Goal: Transaction & Acquisition: Book appointment/travel/reservation

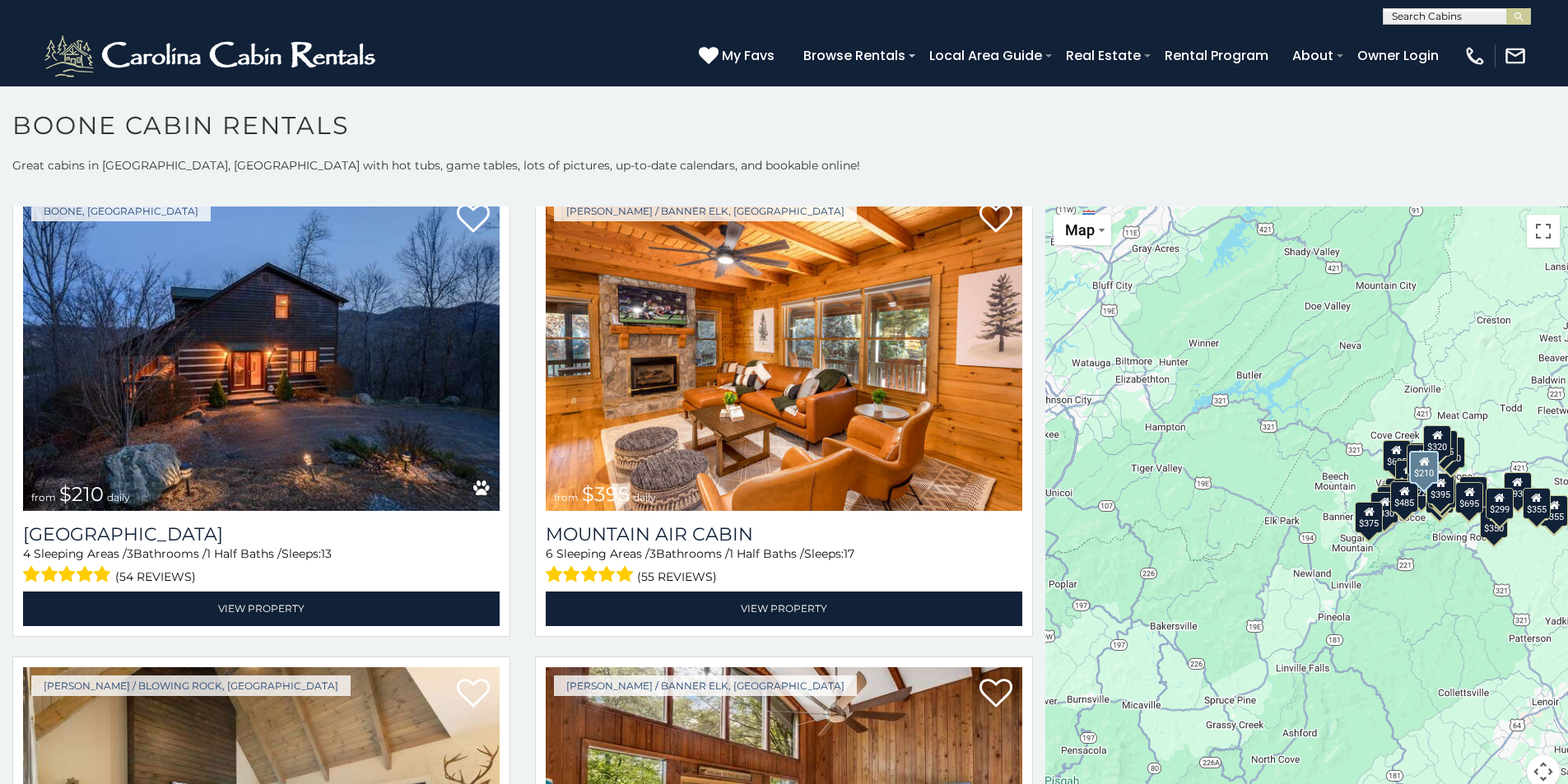
scroll to position [6088, 0]
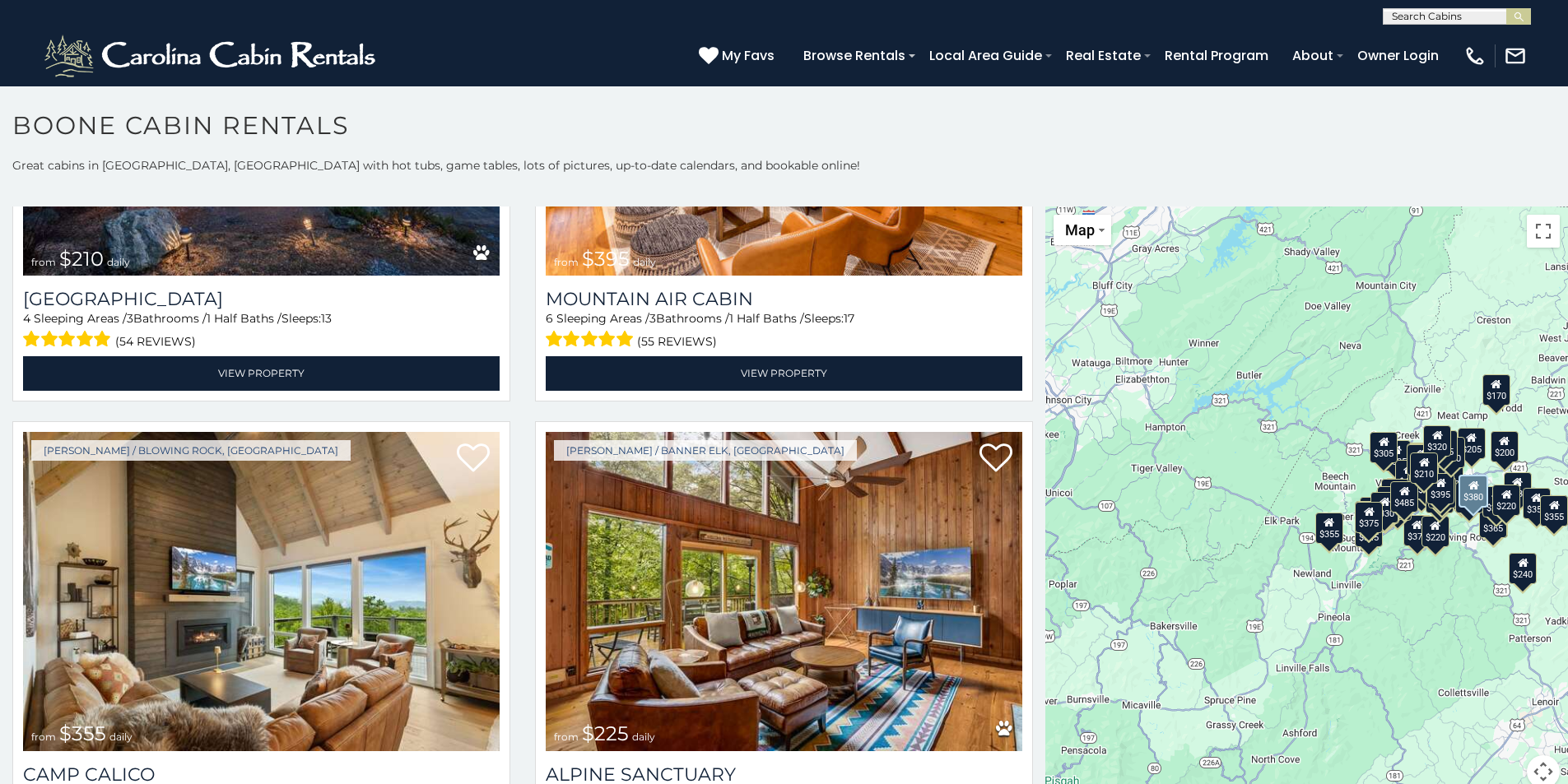
scroll to position [5665, 0]
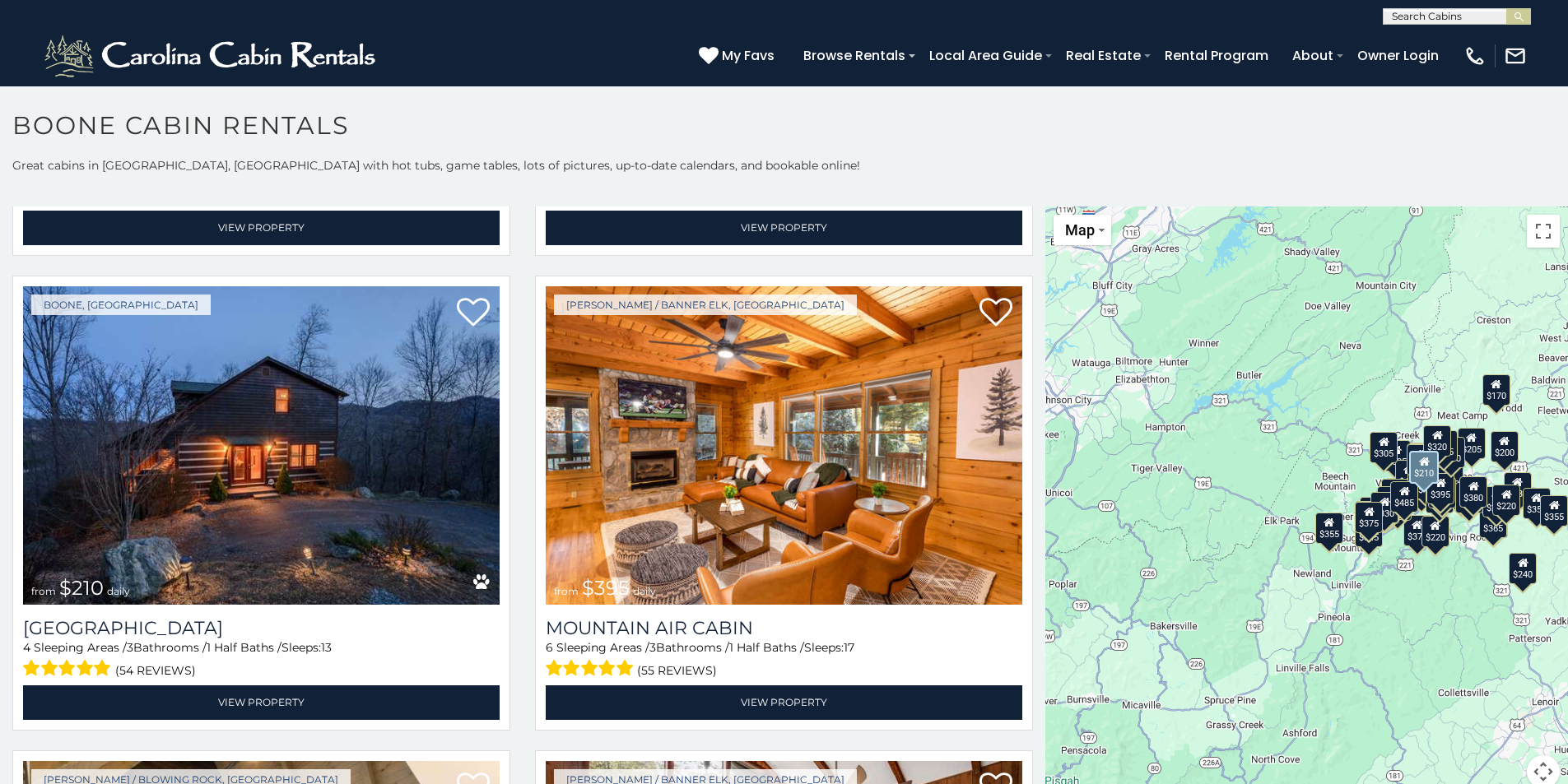
click at [312, 401] on img at bounding box center [261, 445] width 477 height 319
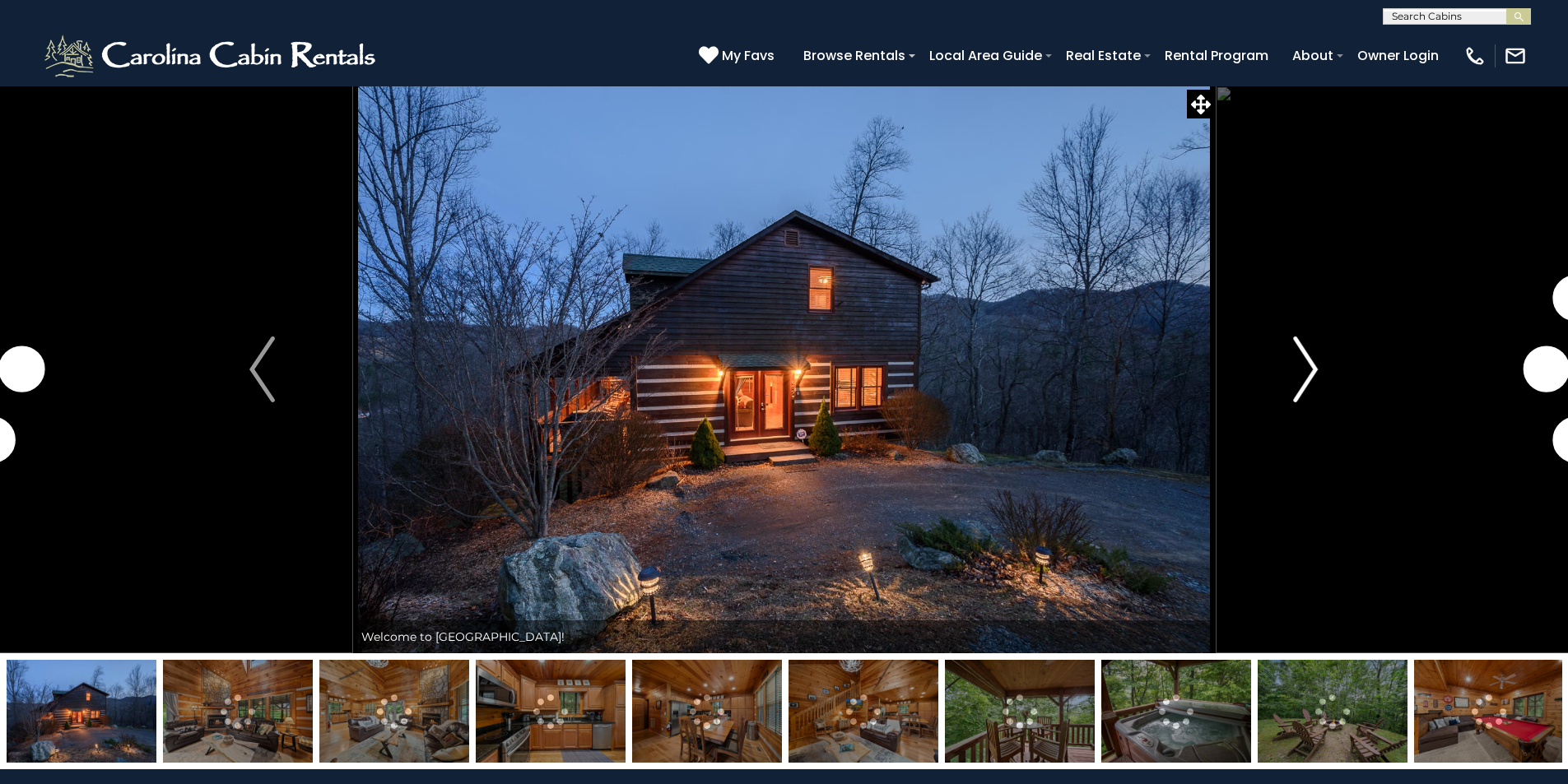
click at [1315, 373] on img "Next" at bounding box center [1305, 369] width 25 height 66
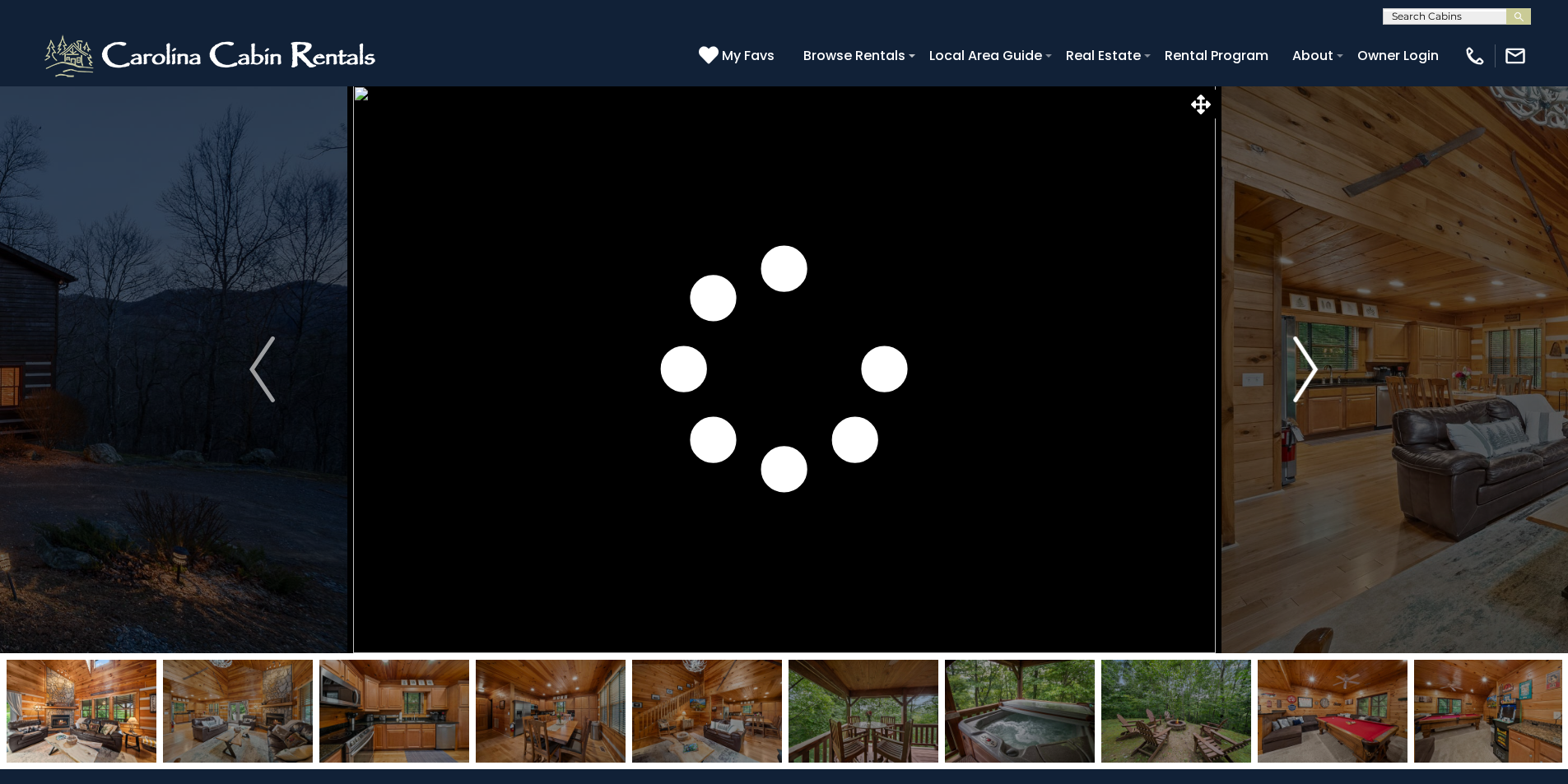
click at [1311, 370] on img "Next" at bounding box center [1305, 369] width 25 height 66
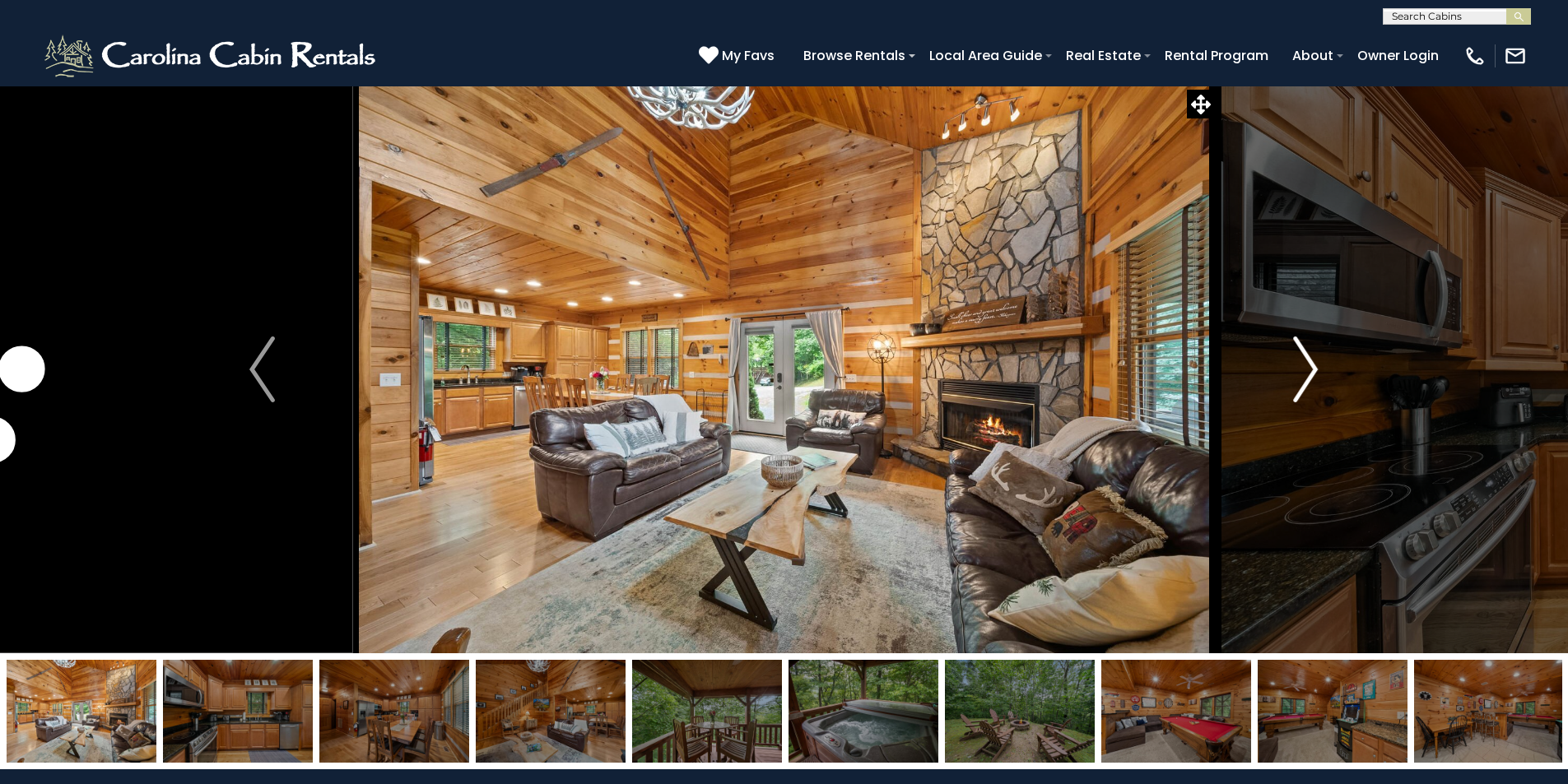
click at [1311, 370] on img "Next" at bounding box center [1305, 369] width 25 height 66
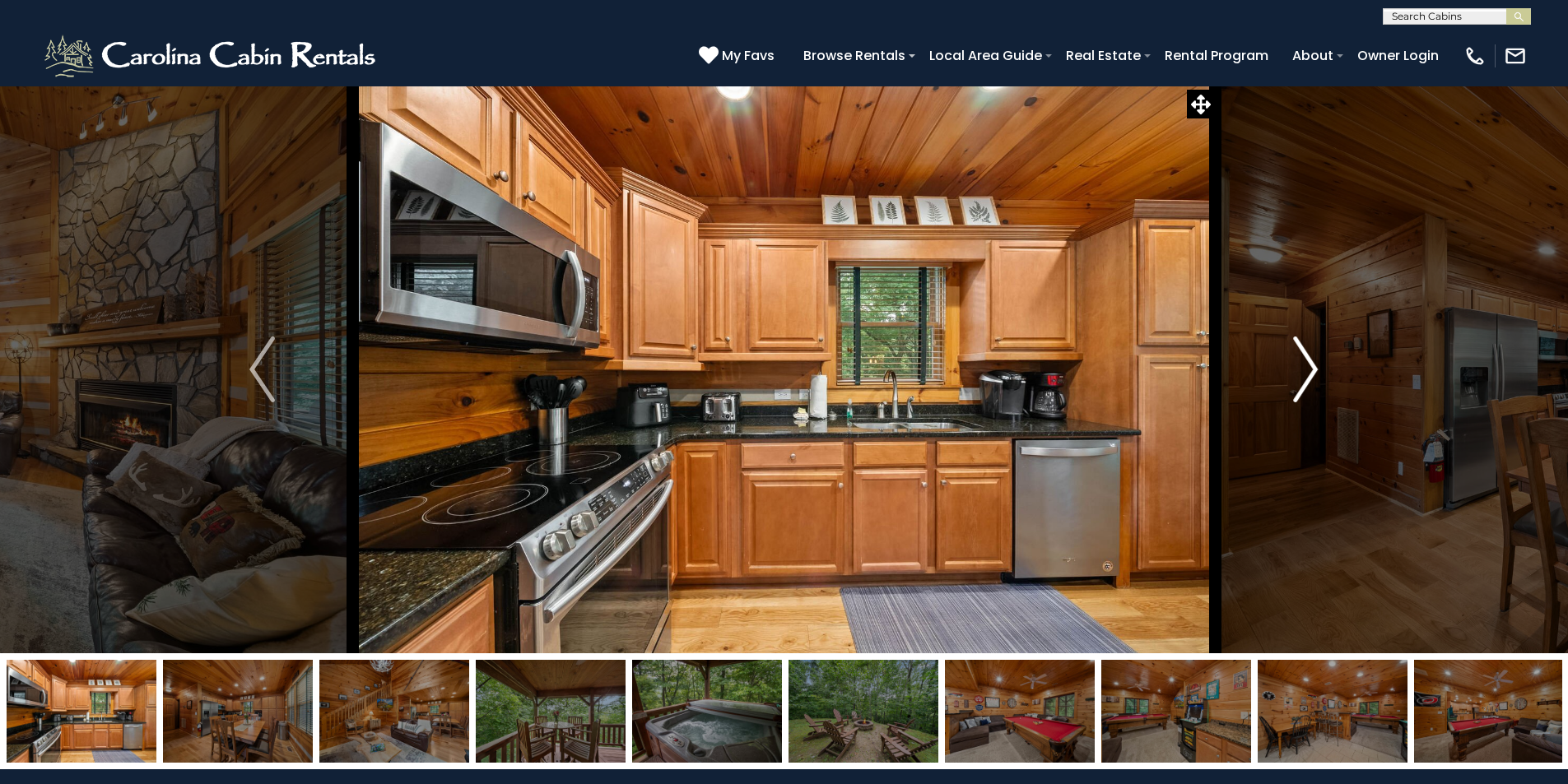
click at [1311, 370] on img "Next" at bounding box center [1305, 369] width 25 height 66
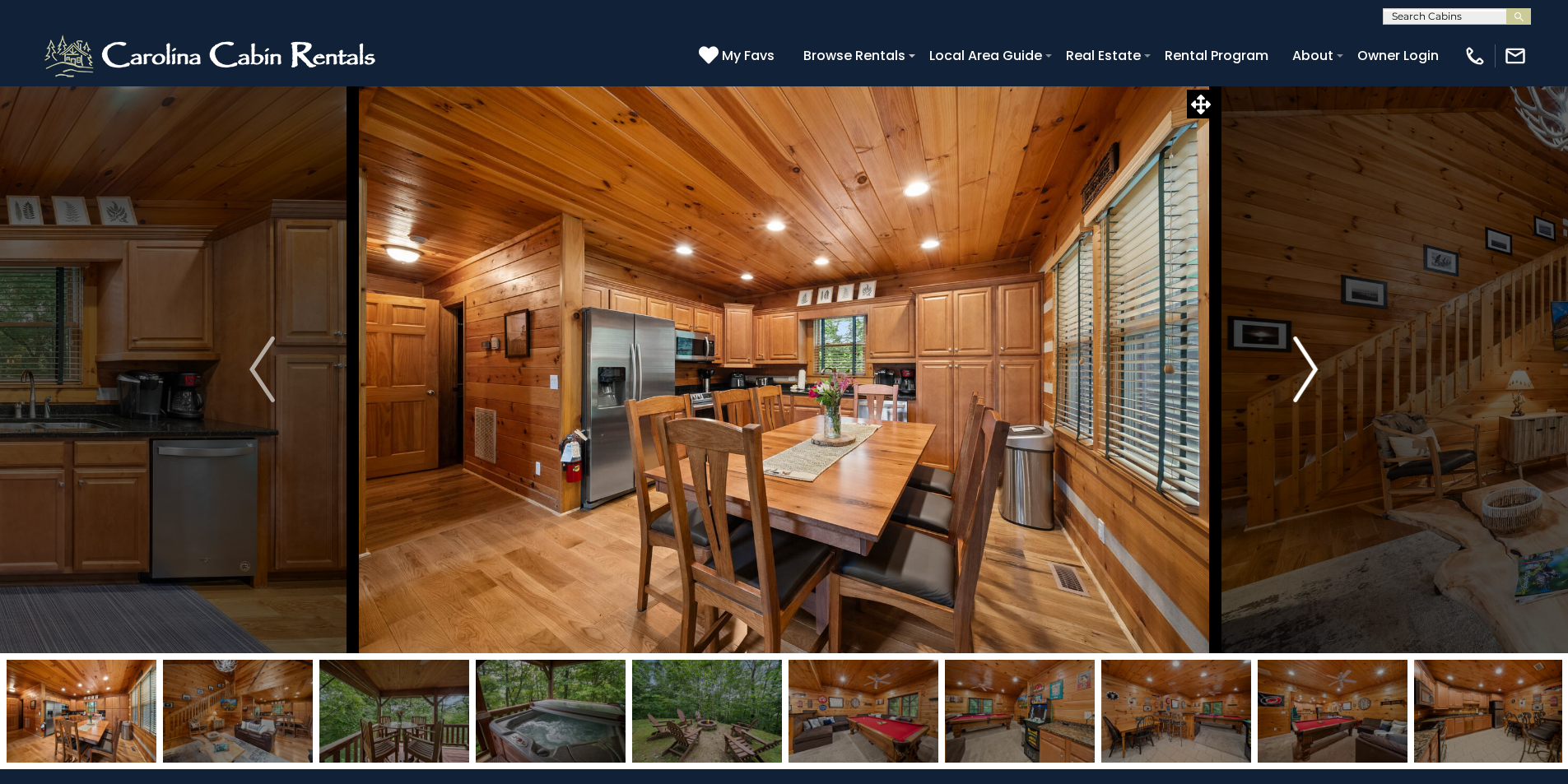
click at [1311, 370] on img "Next" at bounding box center [1305, 369] width 25 height 66
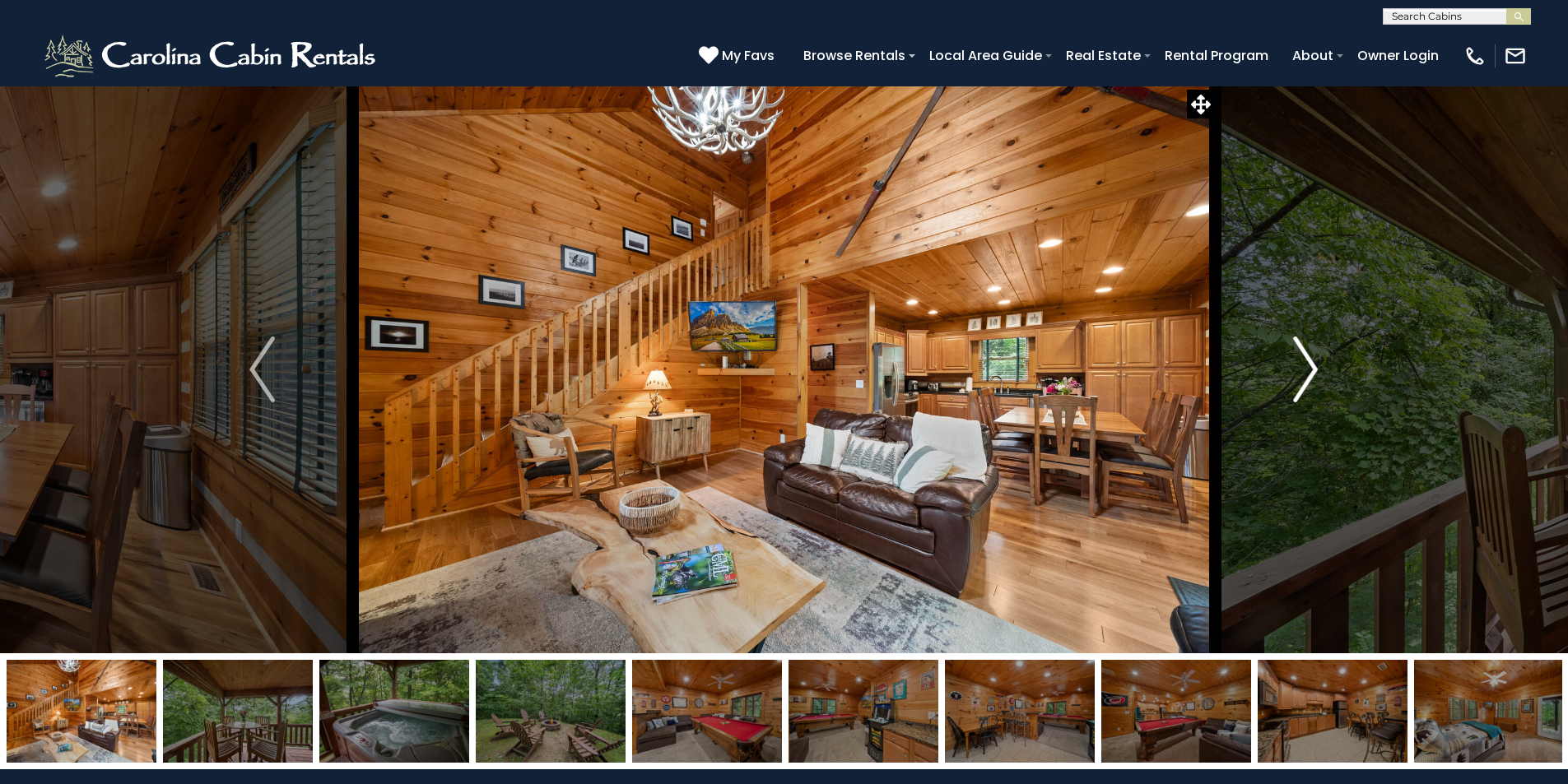
click at [1310, 371] on img "Next" at bounding box center [1305, 369] width 25 height 66
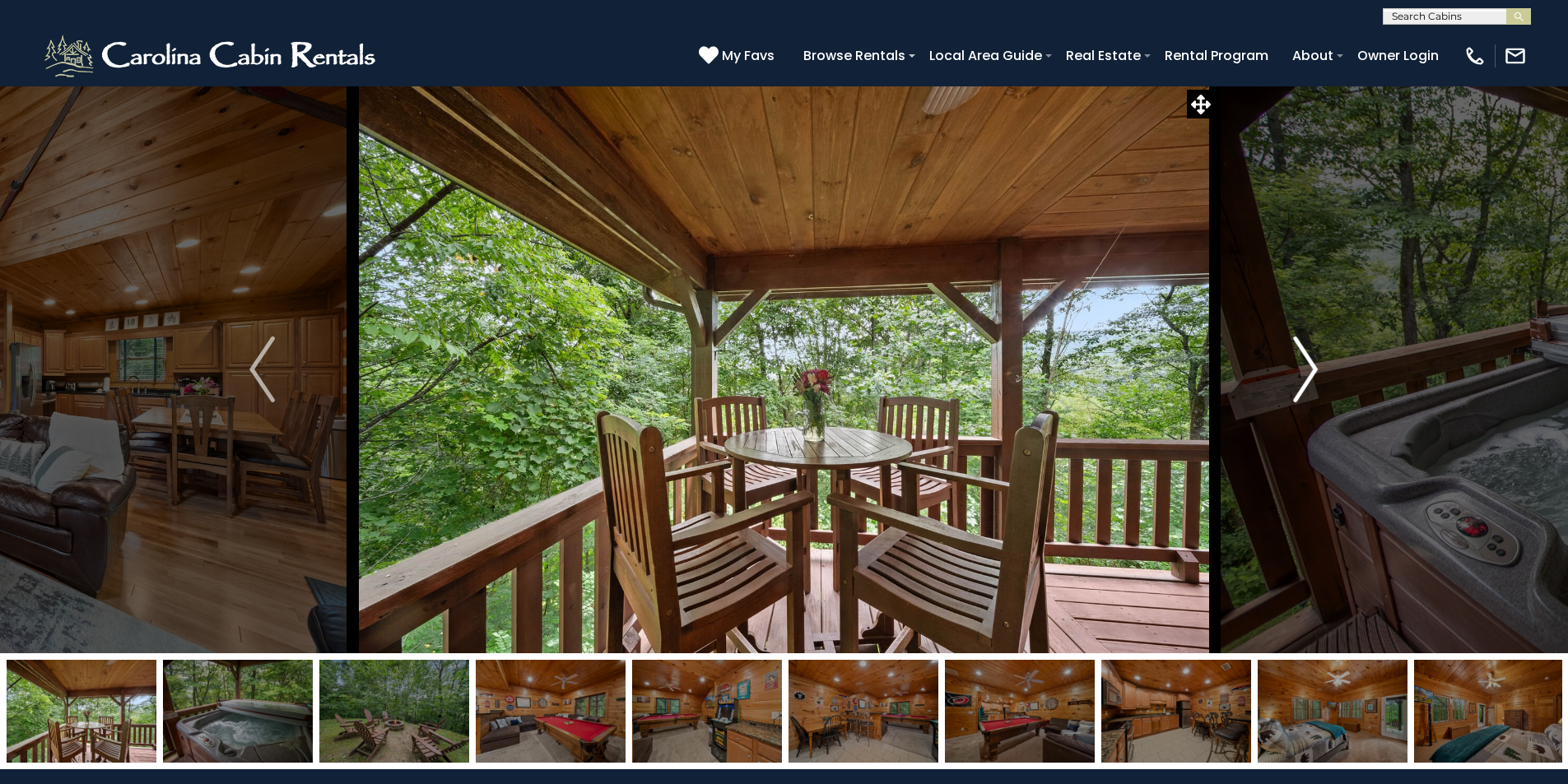
click at [1309, 371] on img "Next" at bounding box center [1305, 369] width 25 height 66
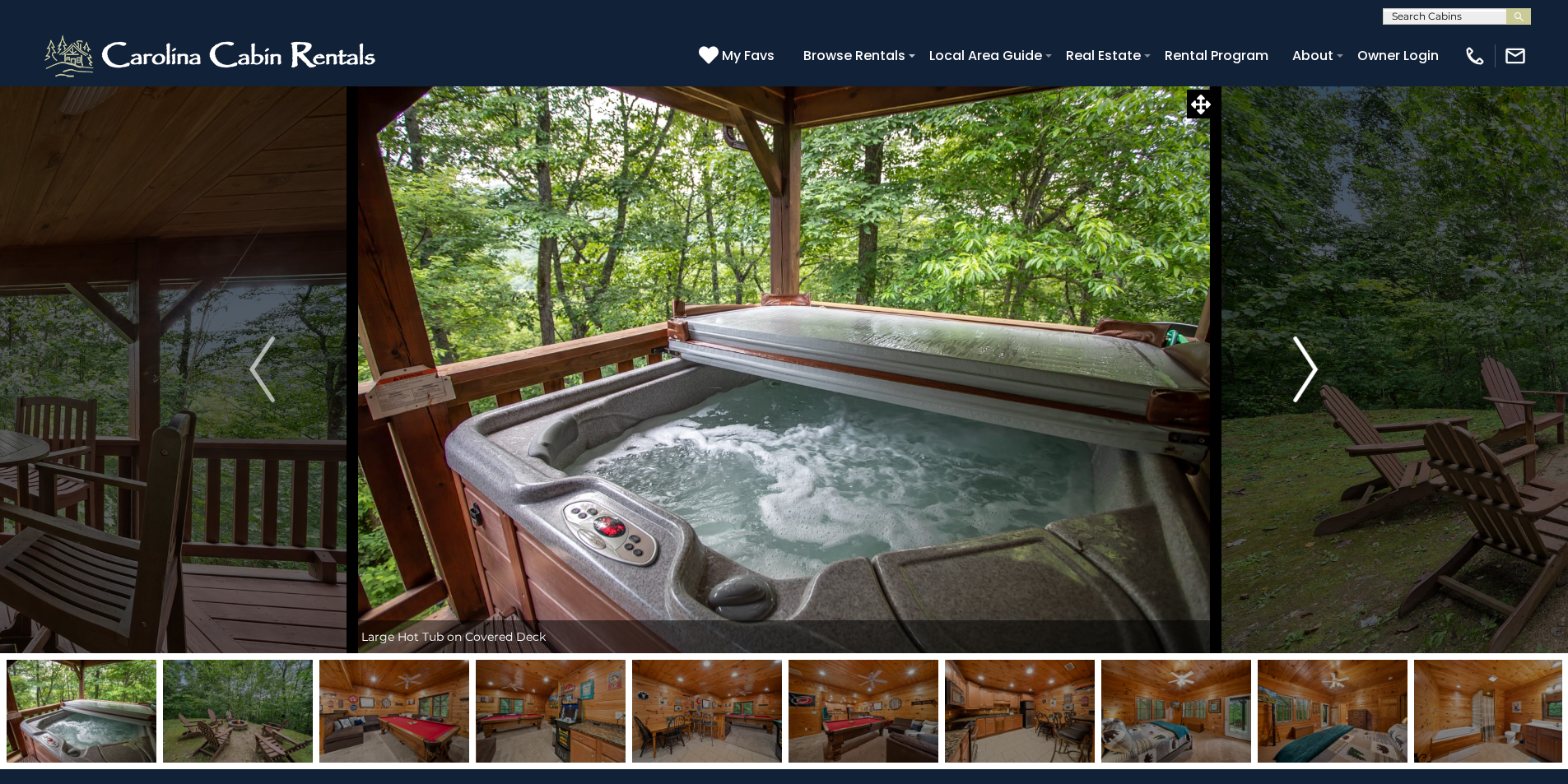
click at [1309, 371] on img "Next" at bounding box center [1305, 369] width 25 height 66
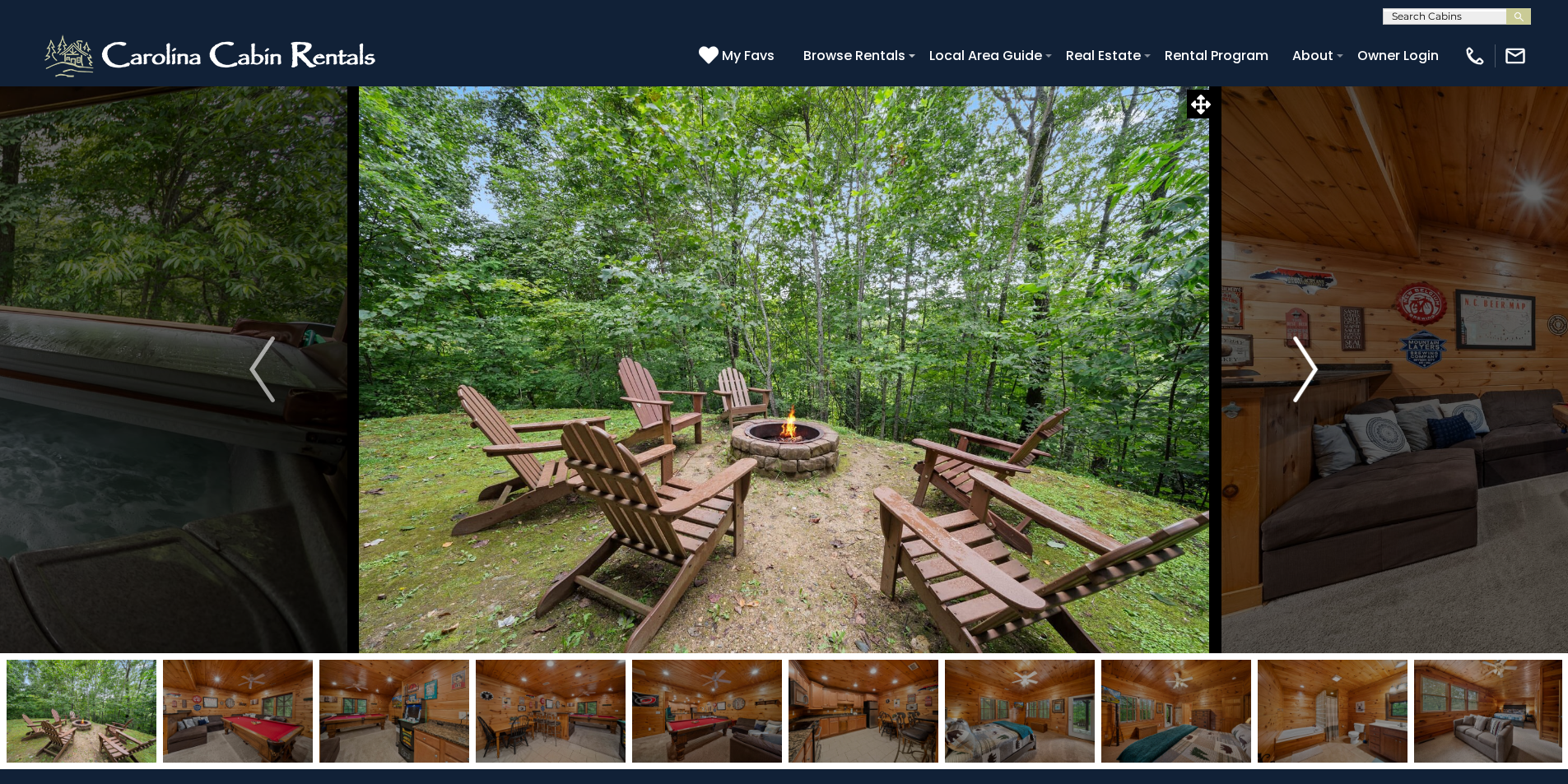
click at [1304, 373] on img "Next" at bounding box center [1305, 369] width 25 height 66
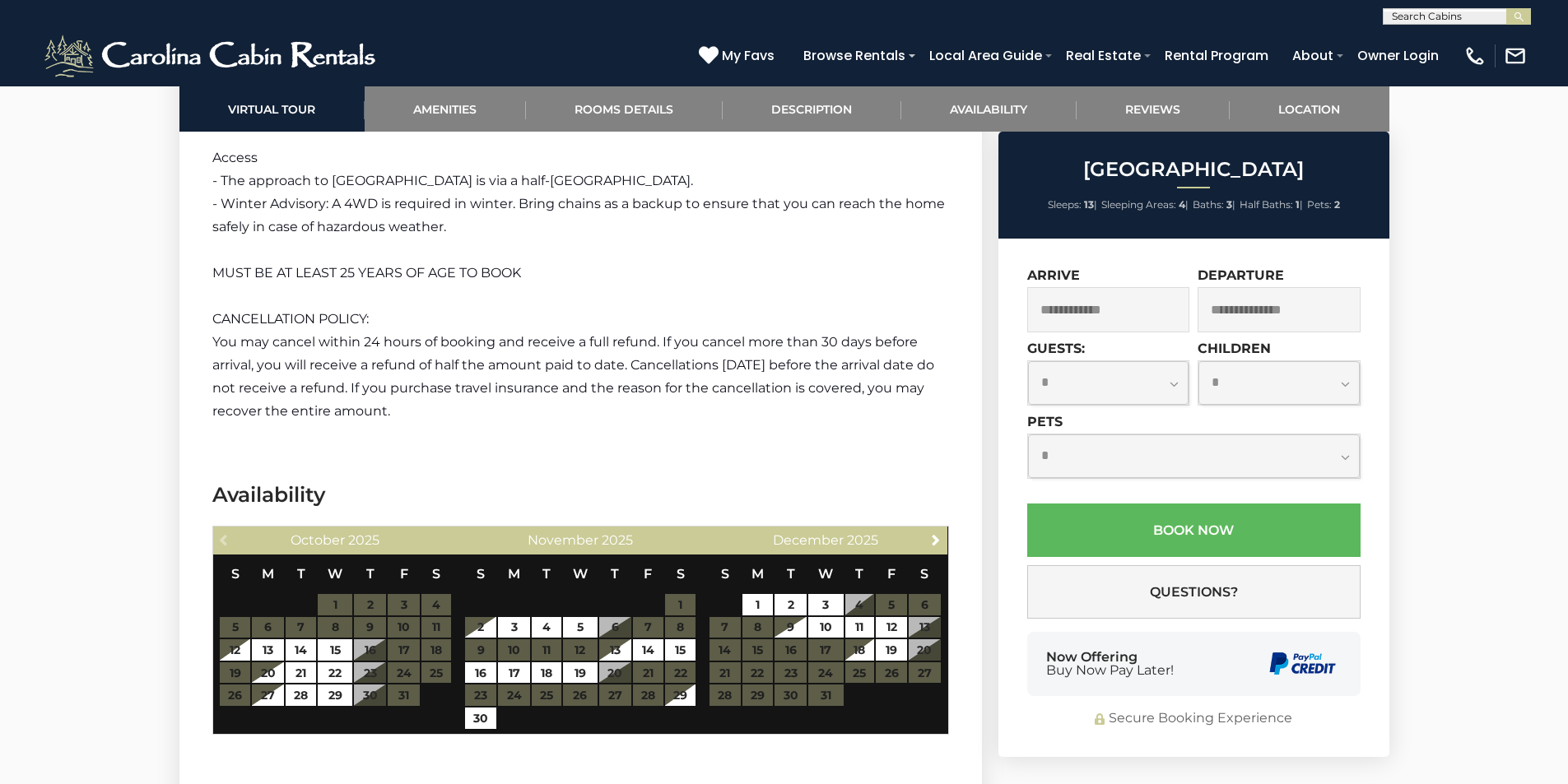
scroll to position [2304, 0]
